Goal: Information Seeking & Learning: Find specific fact

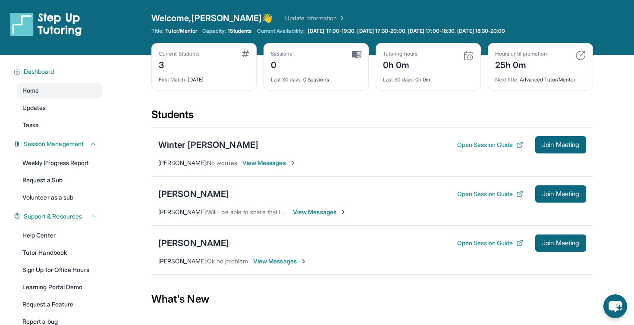
click at [337, 107] on div "Current Students 3 First Match : [DATE] Sessions 0 Last 30 days : 0 Sessions Tu…" at bounding box center [372, 75] width 442 height 65
click at [188, 194] on div "[PERSON_NAME]" at bounding box center [193, 194] width 71 height 12
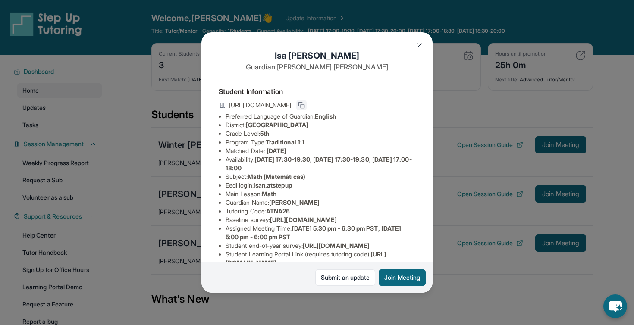
click at [307, 103] on button at bounding box center [301, 105] width 10 height 10
drag, startPoint x: 374, startPoint y: 105, endPoint x: 395, endPoint y: 105, distance: 20.3
click at [291, 105] on span "[URL][DOMAIN_NAME]" at bounding box center [260, 105] width 62 height 9
drag, startPoint x: 373, startPoint y: 106, endPoint x: 396, endPoint y: 106, distance: 23.3
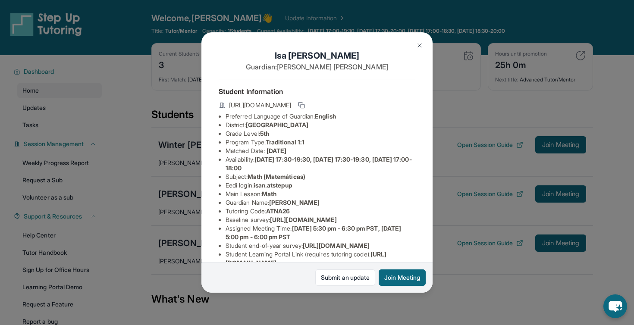
click at [396, 106] on div "[URL][DOMAIN_NAME]" at bounding box center [317, 106] width 197 height 12
copy span "ATNA26"
click at [308, 125] on span "[GEOGRAPHIC_DATA]" at bounding box center [277, 124] width 63 height 7
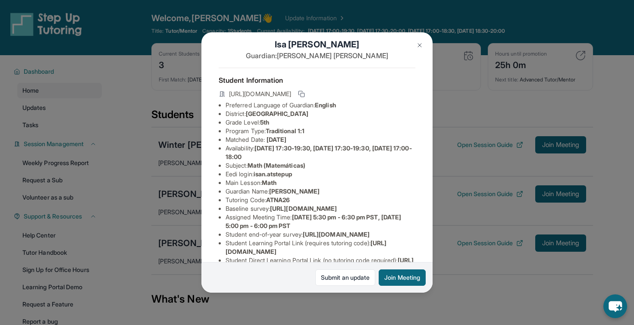
scroll to position [13, 0]
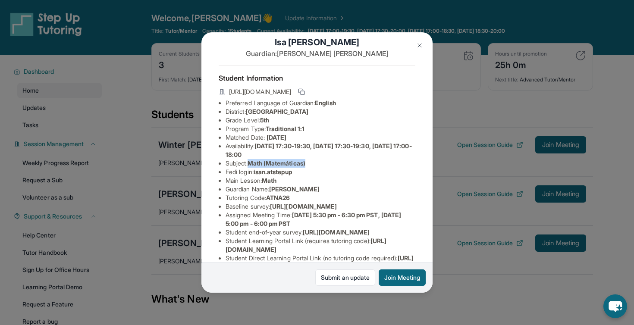
drag, startPoint x: 251, startPoint y: 162, endPoint x: 317, endPoint y: 162, distance: 66.0
click at [317, 162] on li "Subject : Math (Matemáticas)" at bounding box center [321, 163] width 190 height 9
drag, startPoint x: 317, startPoint y: 162, endPoint x: 229, endPoint y: 161, distance: 88.0
click at [229, 161] on li "Subject : Math (Matemáticas)" at bounding box center [321, 163] width 190 height 9
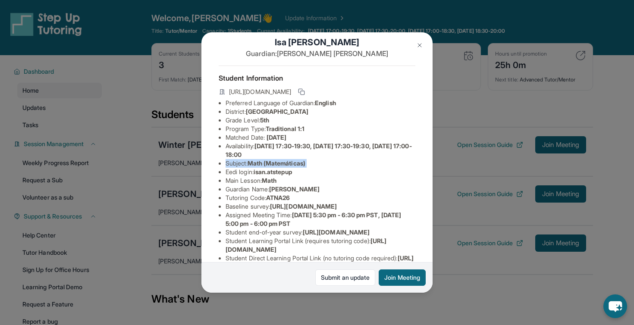
click at [229, 161] on li "Subject : Math (Matemáticas)" at bounding box center [321, 163] width 190 height 9
drag, startPoint x: 229, startPoint y: 161, endPoint x: 314, endPoint y: 161, distance: 85.4
click at [314, 161] on li "Subject : Math (Matemáticas)" at bounding box center [321, 163] width 190 height 9
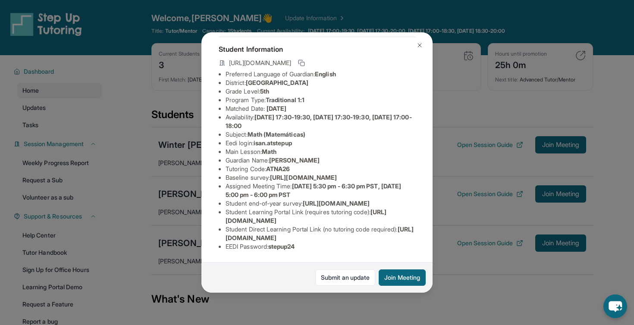
scroll to position [103, 0]
click at [324, 213] on li "Student Learning Portal Link (requires tutoring code) : [URL][DOMAIN_NAME]" at bounding box center [321, 216] width 190 height 17
click at [343, 213] on li "Student Learning Portal Link (requires tutoring code) : [URL][DOMAIN_NAME]" at bounding box center [321, 216] width 190 height 17
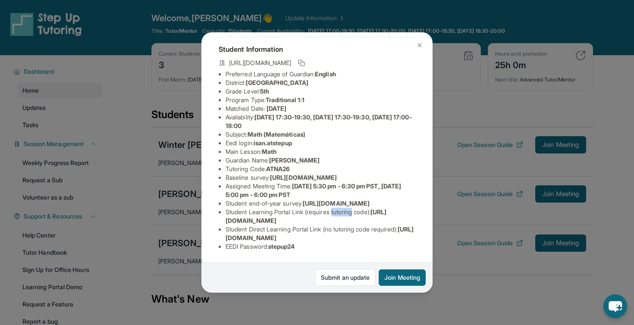
click at [343, 213] on li "Student Learning Portal Link (requires tutoring code) : [URL][DOMAIN_NAME]" at bounding box center [321, 216] width 190 height 17
click at [365, 213] on li "Student Learning Portal Link (requires tutoring code) : [URL][DOMAIN_NAME]" at bounding box center [321, 216] width 190 height 17
click at [323, 228] on li "Student Direct Learning Portal Link (no tutoring code required) : [URL][DOMAIN_…" at bounding box center [321, 233] width 190 height 17
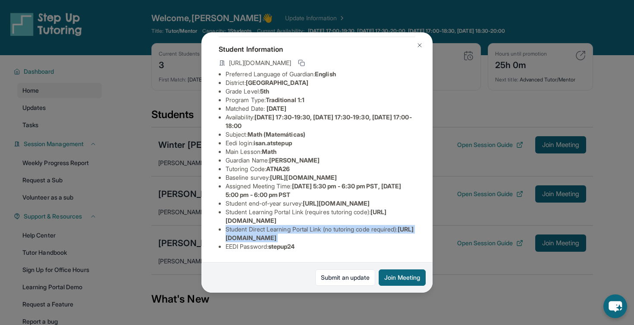
click at [323, 228] on li "Student Direct Learning Portal Link (no tutoring code required) : [URL][DOMAIN_…" at bounding box center [321, 233] width 190 height 17
click at [331, 228] on li "Student Direct Learning Portal Link (no tutoring code required) : [URL][DOMAIN_…" at bounding box center [321, 233] width 190 height 17
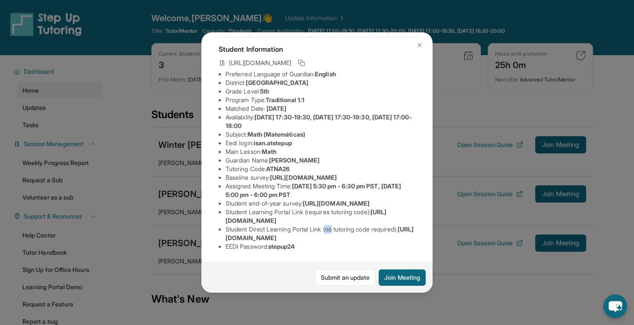
click at [331, 228] on li "Student Direct Learning Portal Link (no tutoring code required) : [URL][DOMAIN_…" at bounding box center [321, 233] width 190 height 17
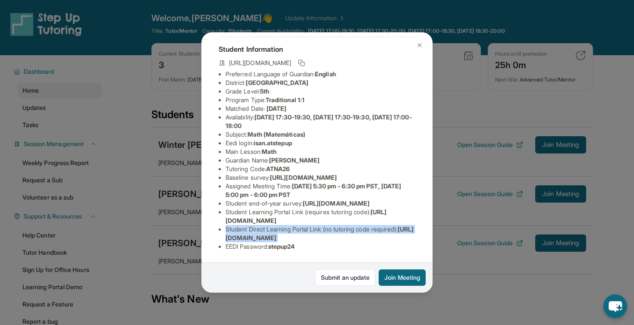
click at [331, 228] on li "Student Direct Learning Portal Link (no tutoring code required) : [URL][DOMAIN_…" at bounding box center [321, 233] width 190 height 17
click at [350, 228] on li "Student Direct Learning Portal Link (no tutoring code required) : [URL][DOMAIN_…" at bounding box center [321, 233] width 190 height 17
drag, startPoint x: 403, startPoint y: 238, endPoint x: 223, endPoint y: 240, distance: 179.8
click at [223, 240] on ul "Preferred Language of Guardian: English District: [GEOGRAPHIC_DATA] Unified Sch…" at bounding box center [317, 160] width 197 height 181
copy span "[URL][DOMAIN_NAME]"
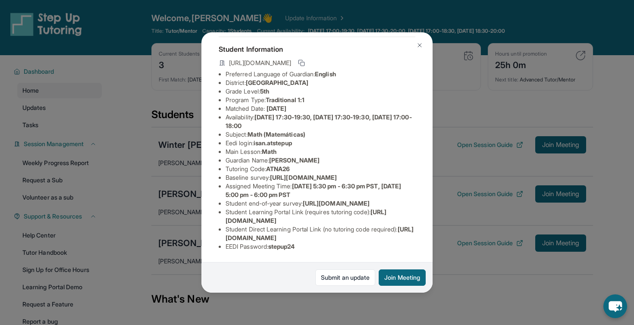
click at [266, 209] on li "Student Learning Portal Link (requires tutoring code) : [URL][DOMAIN_NAME]" at bounding box center [321, 216] width 190 height 17
drag, startPoint x: 270, startPoint y: 145, endPoint x: 311, endPoint y: 146, distance: 41.0
click at [311, 165] on li "Tutoring Code : ATNA26" at bounding box center [321, 169] width 190 height 9
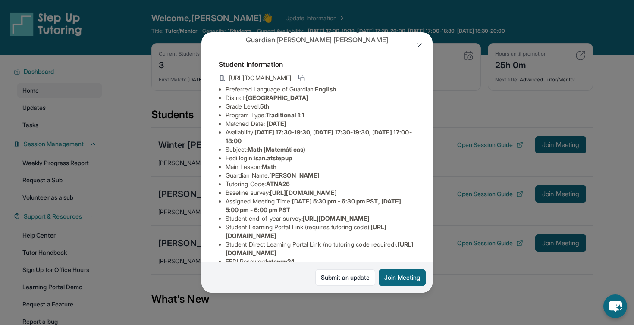
scroll to position [25, 0]
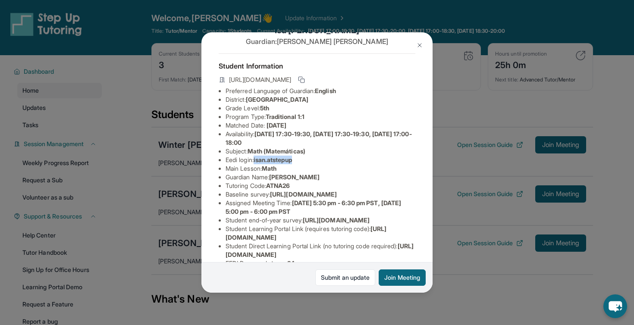
drag, startPoint x: 257, startPoint y: 159, endPoint x: 303, endPoint y: 159, distance: 45.7
click at [303, 159] on li "Eedi login : isan.atstepup" at bounding box center [321, 160] width 190 height 9
copy span "isan.atstepup"
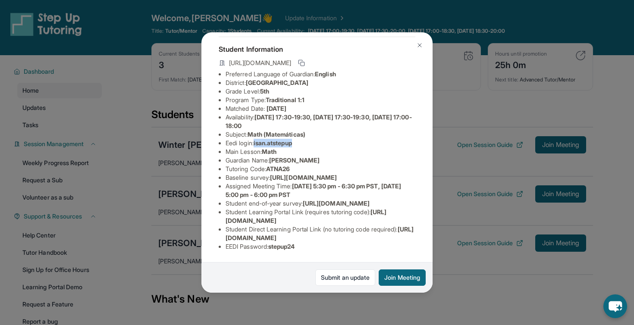
scroll to position [103, 0]
drag, startPoint x: 305, startPoint y: 247, endPoint x: 273, endPoint y: 247, distance: 31.9
click at [273, 247] on li "EEDI Password : stepup24" at bounding box center [321, 246] width 190 height 9
copy span "stepup24"
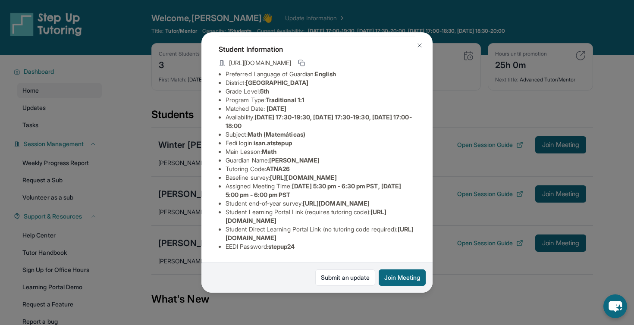
click at [285, 139] on span "isan.atstepup" at bounding box center [273, 142] width 38 height 7
click at [292, 139] on span "isan.atstepup" at bounding box center [273, 142] width 38 height 7
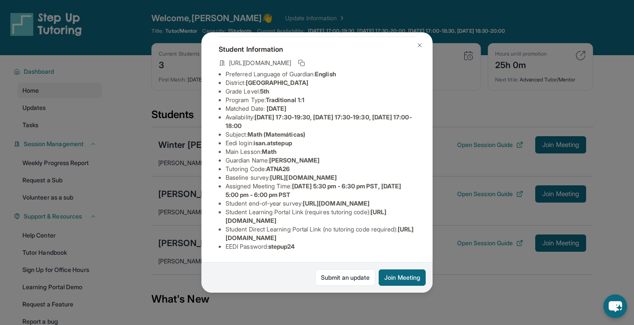
click at [311, 174] on span "[URL][DOMAIN_NAME]" at bounding box center [303, 177] width 67 height 7
click at [337, 182] on span "[DATE] 5:30 pm - 6:30 pm PST, [DATE] 5:00 pm - 6:00 pm PST" at bounding box center [314, 190] width 176 height 16
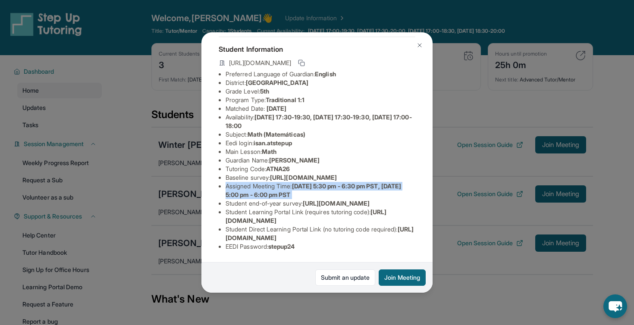
click at [337, 182] on span "[DATE] 5:30 pm - 6:30 pm PST, [DATE] 5:00 pm - 6:00 pm PST" at bounding box center [314, 190] width 176 height 16
click at [327, 174] on span "[URL][DOMAIN_NAME]" at bounding box center [303, 177] width 67 height 7
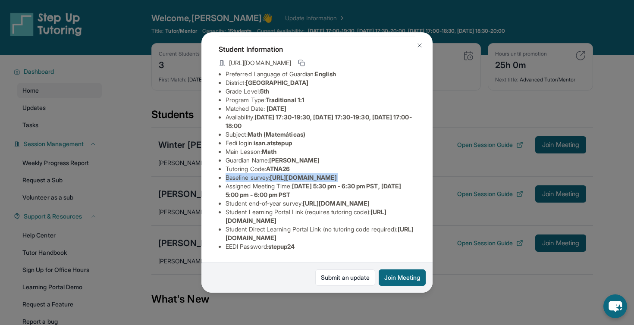
click at [327, 174] on span "[URL][DOMAIN_NAME]" at bounding box center [303, 177] width 67 height 7
click at [313, 174] on span "[URL][DOMAIN_NAME]" at bounding box center [303, 177] width 67 height 7
click at [325, 173] on li "Baseline survey : [URL][DOMAIN_NAME]" at bounding box center [321, 177] width 190 height 9
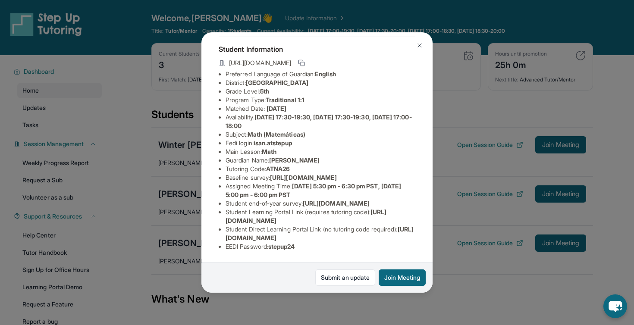
scroll to position [0, 8]
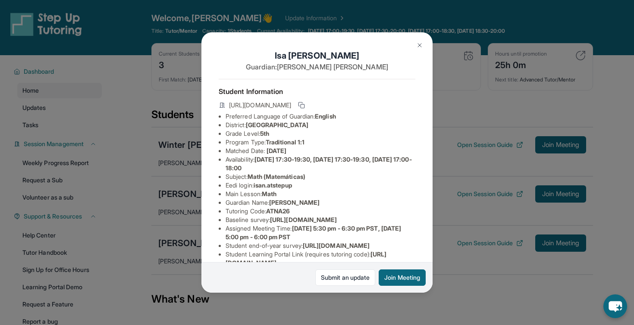
click at [297, 157] on span "[DATE] 17:30-19:30, [DATE] 17:30-19:30, [DATE] 17:00-18:00" at bounding box center [319, 164] width 186 height 16
click at [310, 157] on span "[DATE] 17:30-19:30, [DATE] 17:30-19:30, [DATE] 17:00-18:00" at bounding box center [319, 164] width 186 height 16
click at [422, 43] on img at bounding box center [419, 45] width 7 height 7
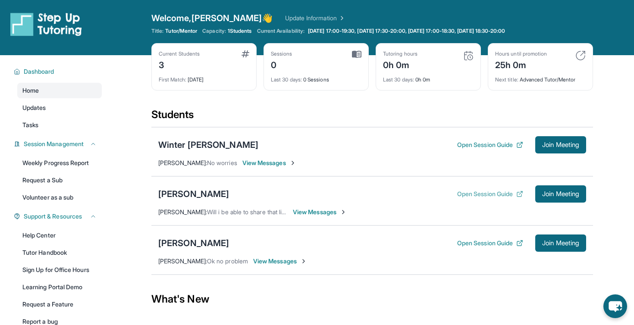
click at [480, 190] on button "Open Session Guide" at bounding box center [490, 194] width 66 height 9
